Goal: Find specific page/section: Find specific page/section

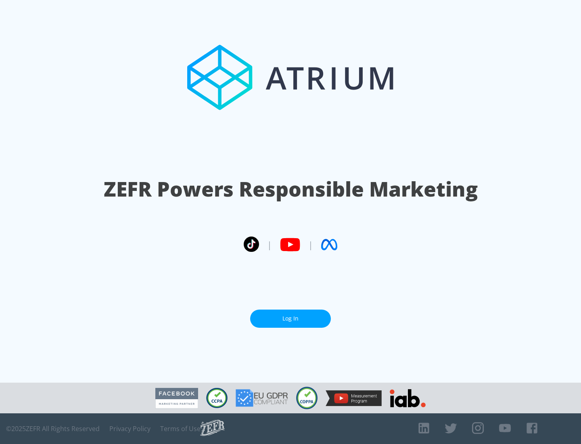
click at [291, 318] on link "Log In" at bounding box center [290, 318] width 81 height 18
